Goal: Task Accomplishment & Management: Use online tool/utility

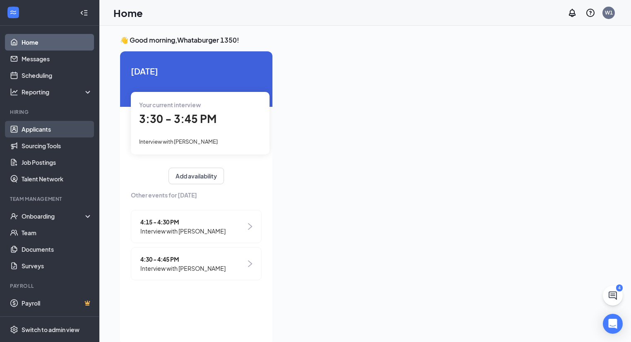
drag, startPoint x: 48, startPoint y: 128, endPoint x: 40, endPoint y: 128, distance: 7.9
click at [40, 128] on link "Applicants" at bounding box center [57, 129] width 71 height 17
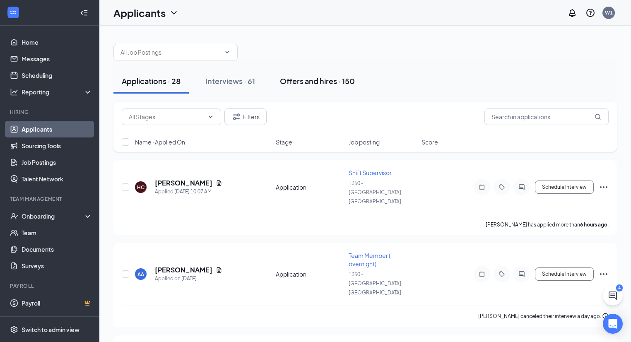
click at [302, 84] on div "Offers and hires · 150" at bounding box center [317, 81] width 75 height 10
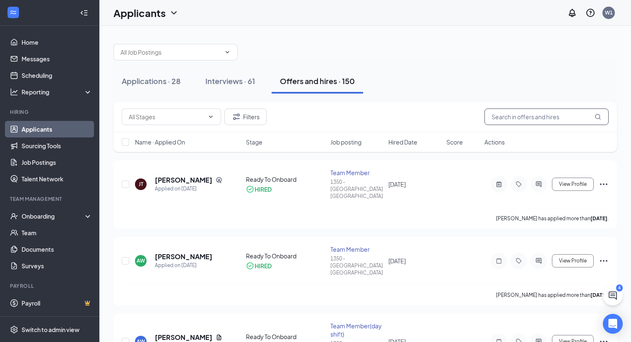
click at [533, 120] on input "text" at bounding box center [547, 117] width 124 height 17
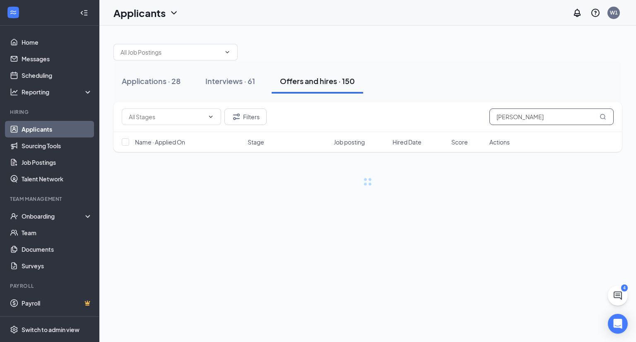
type input "[PERSON_NAME]"
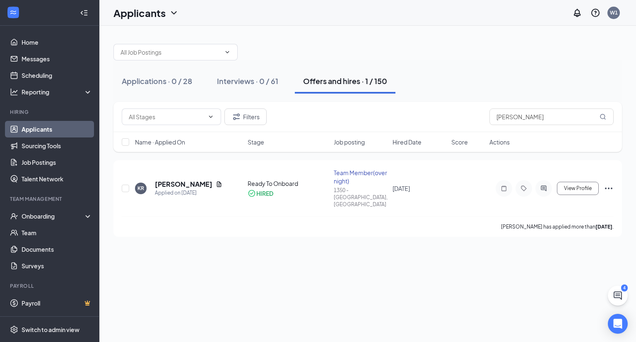
click at [300, 160] on div "Filters [PERSON_NAME] Name · Applied On Stage Job posting Hired Date Score Acti…" at bounding box center [368, 169] width 509 height 135
